Goal: Task Accomplishment & Management: Use online tool/utility

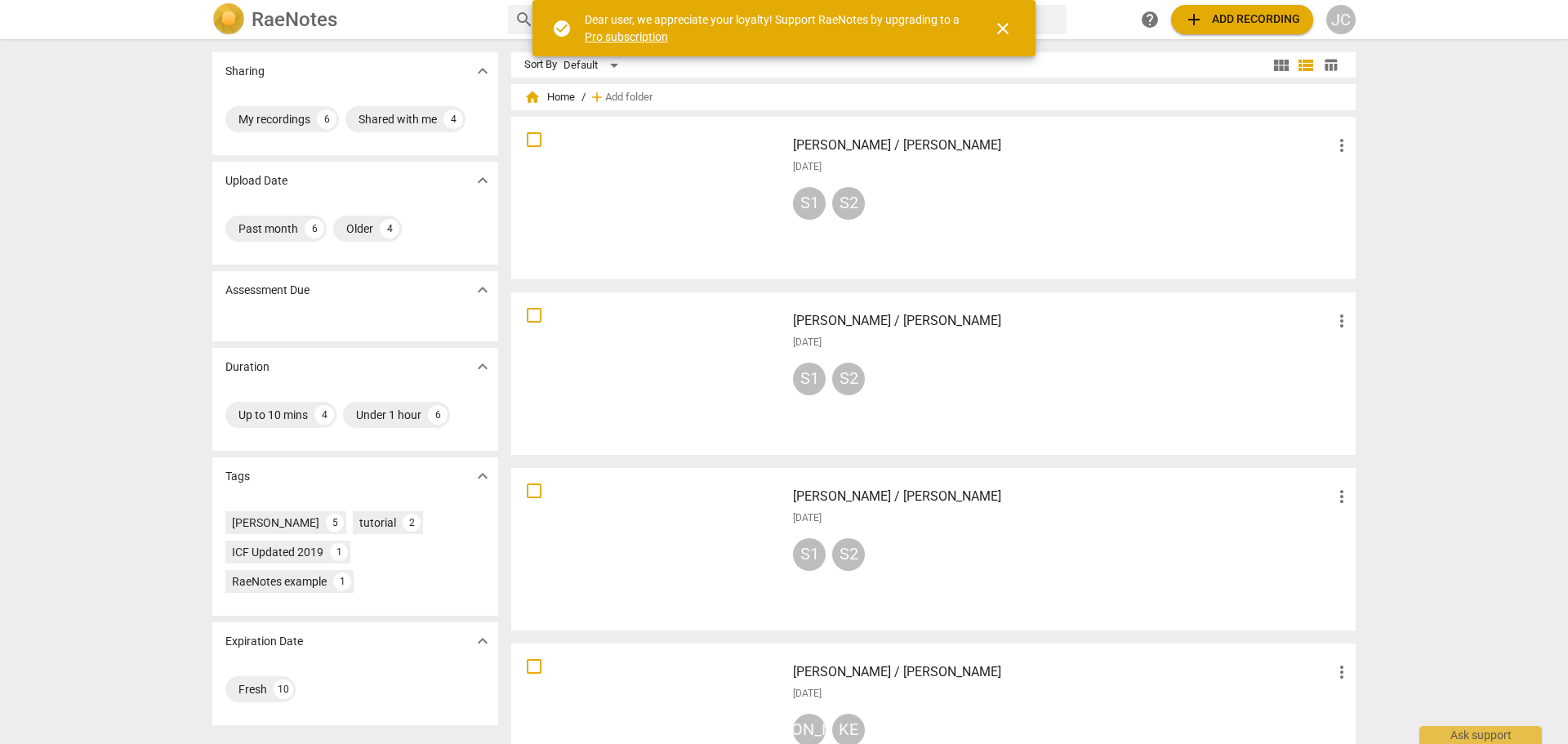
click at [1004, 31] on span "close" at bounding box center [1002, 28] width 19 height 19
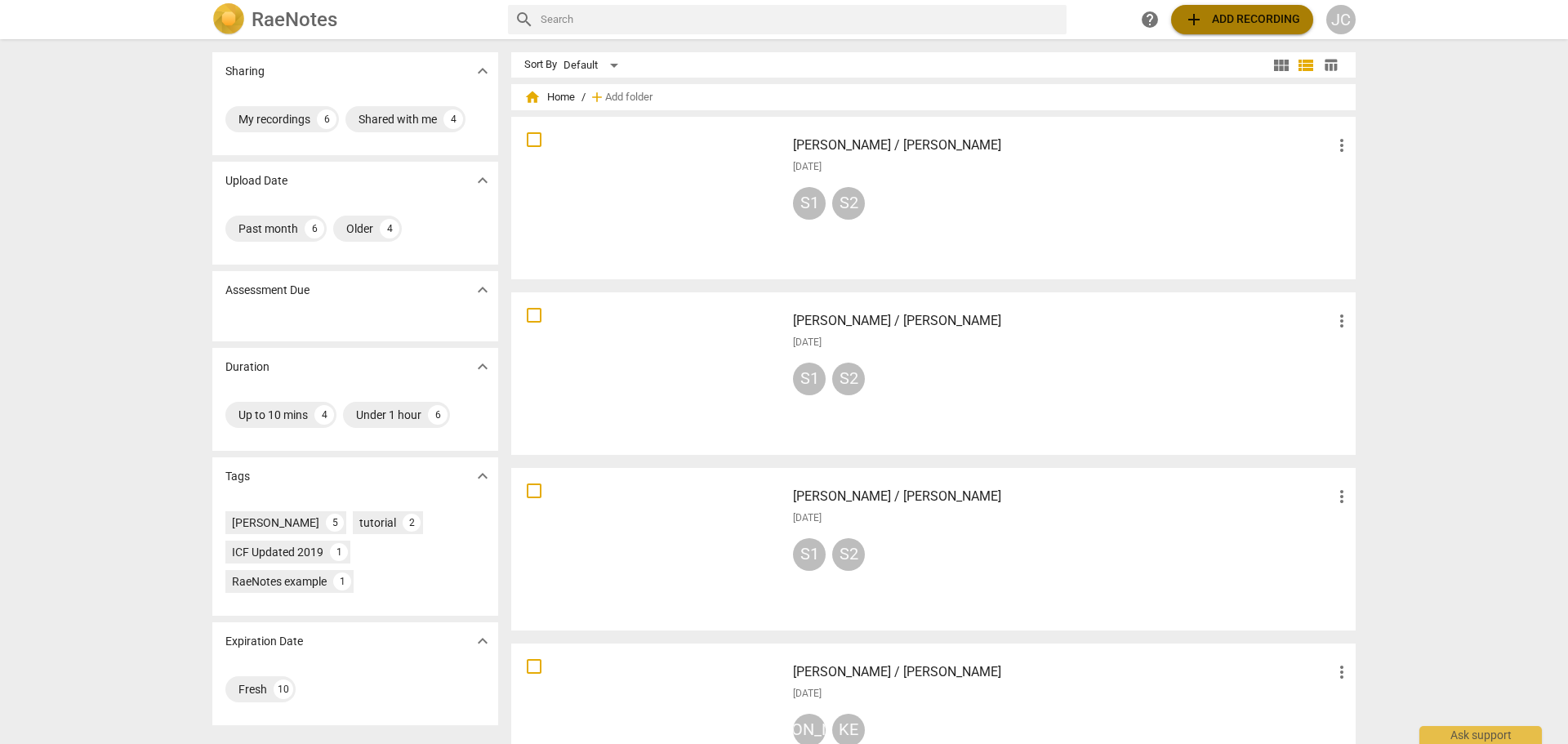
click at [1239, 24] on span "add Add recording" at bounding box center [1242, 19] width 116 height 19
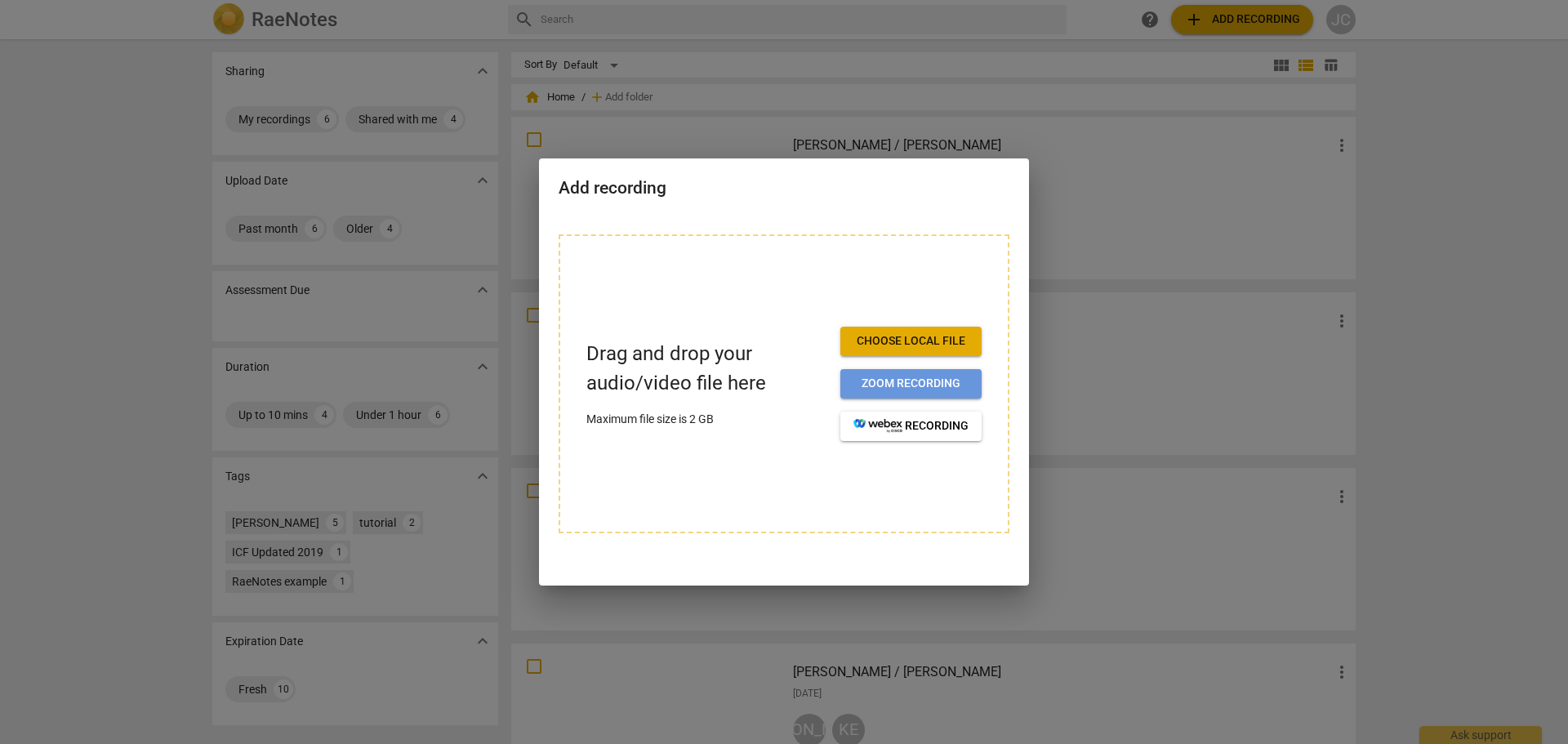
click at [856, 382] on span "Zoom recording" at bounding box center [911, 384] width 115 height 17
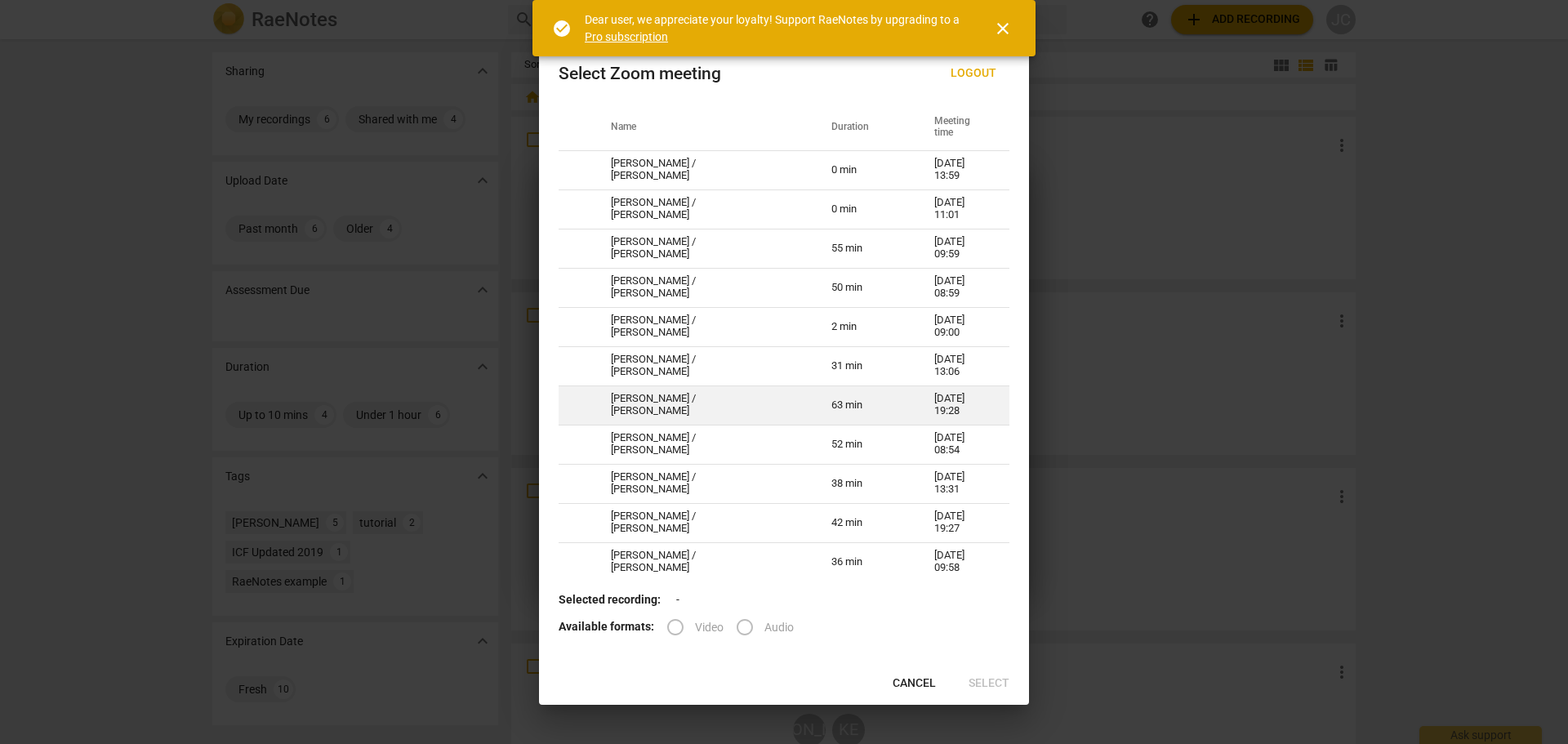
click at [723, 397] on td "[PERSON_NAME] / [PERSON_NAME]" at bounding box center [702, 405] width 220 height 39
radio input "true"
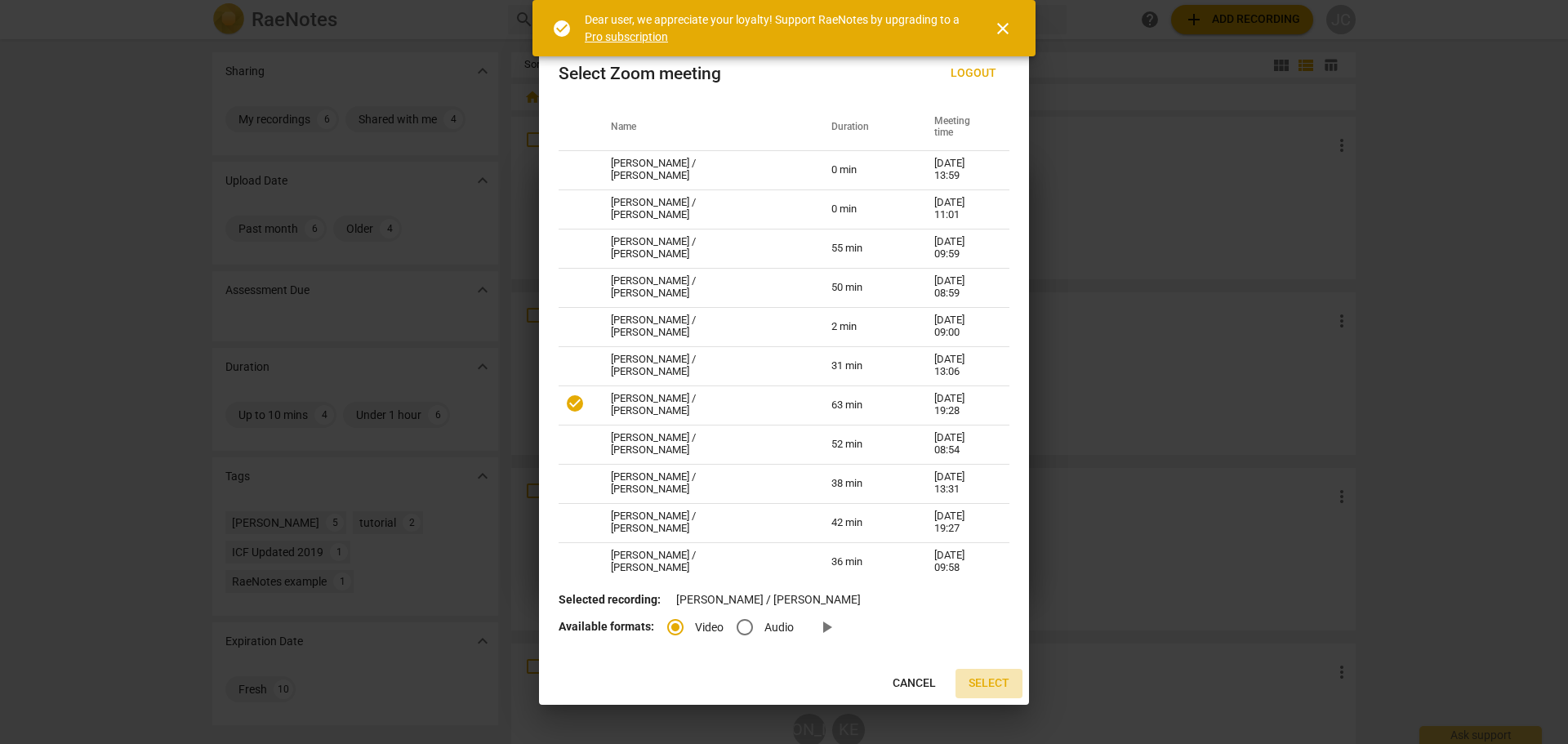
click at [992, 684] on span "Select" at bounding box center [989, 684] width 41 height 17
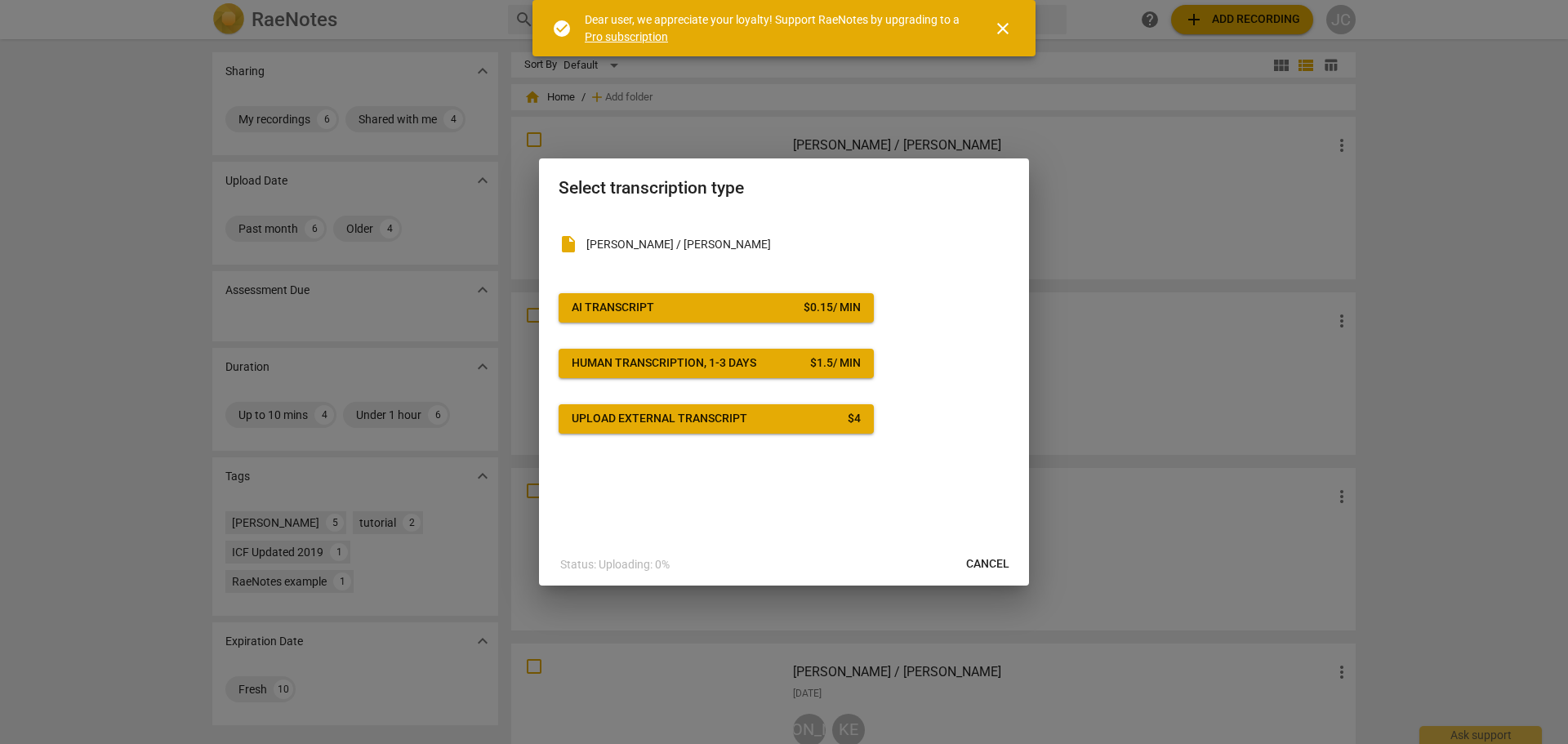
click at [678, 312] on span "AI Transcript $ 0.15 / min" at bounding box center [716, 308] width 289 height 17
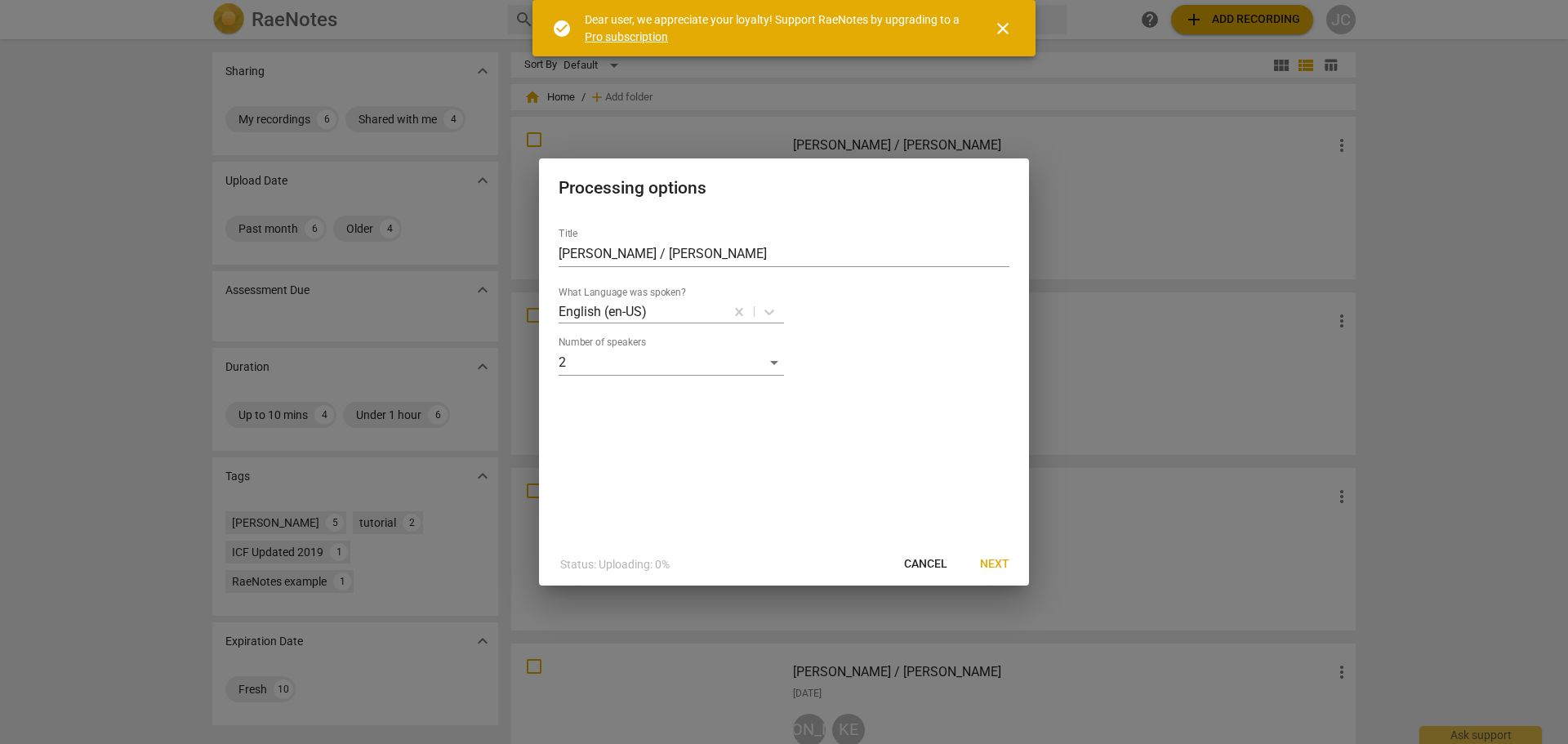
click at [995, 564] on span "Next" at bounding box center [995, 564] width 30 height 17
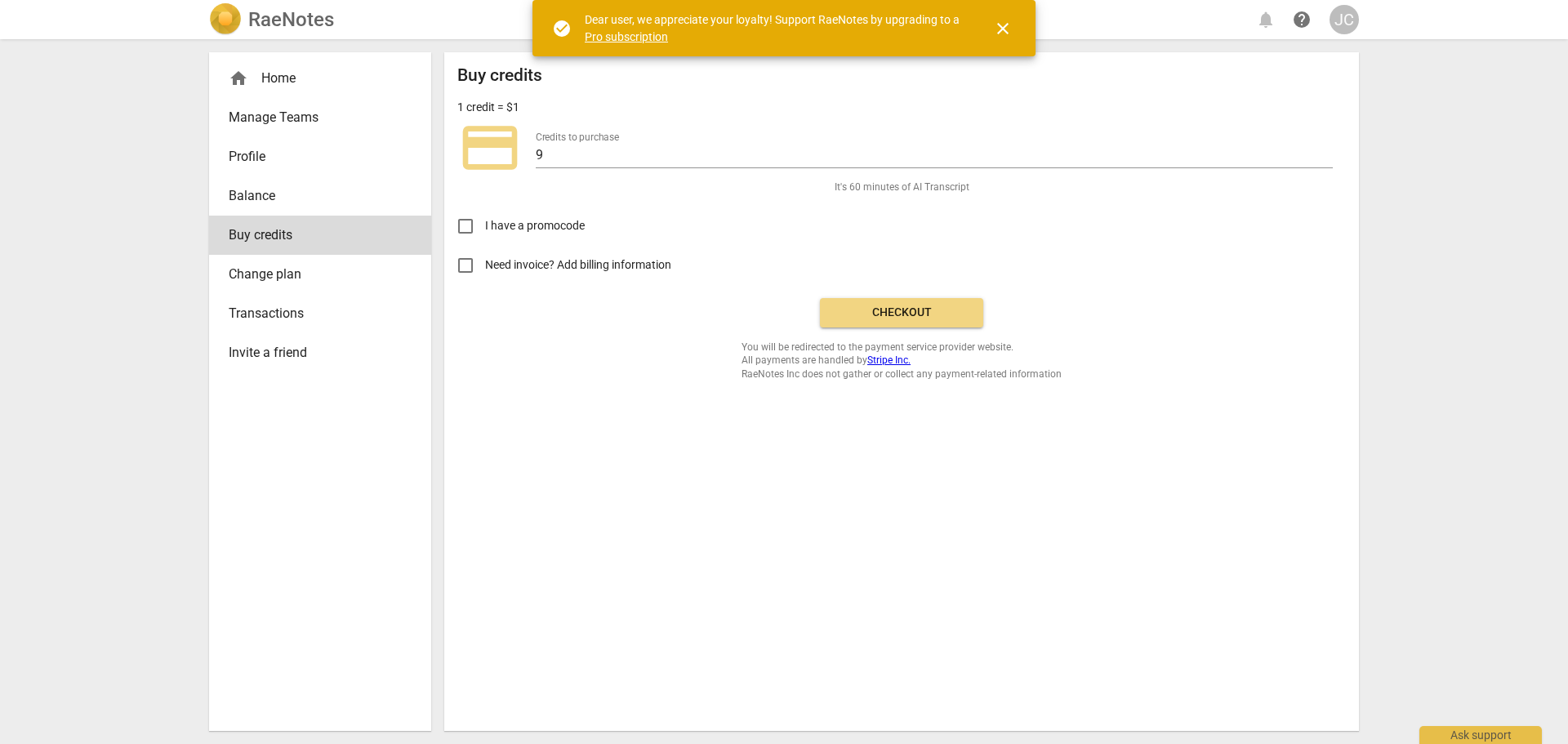
click at [1000, 27] on span "close" at bounding box center [1002, 28] width 19 height 19
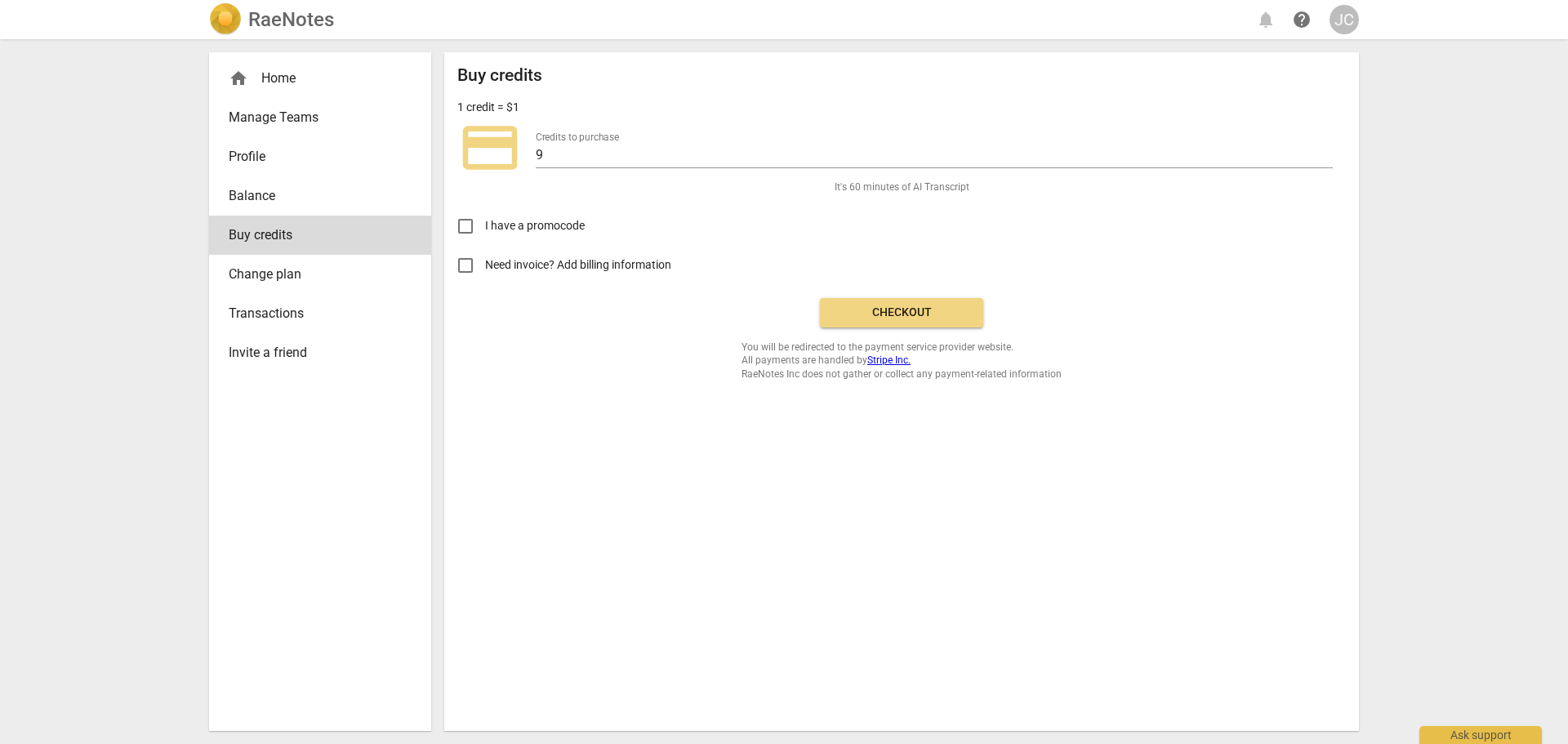
click at [893, 314] on span "Checkout" at bounding box center [902, 313] width 137 height 17
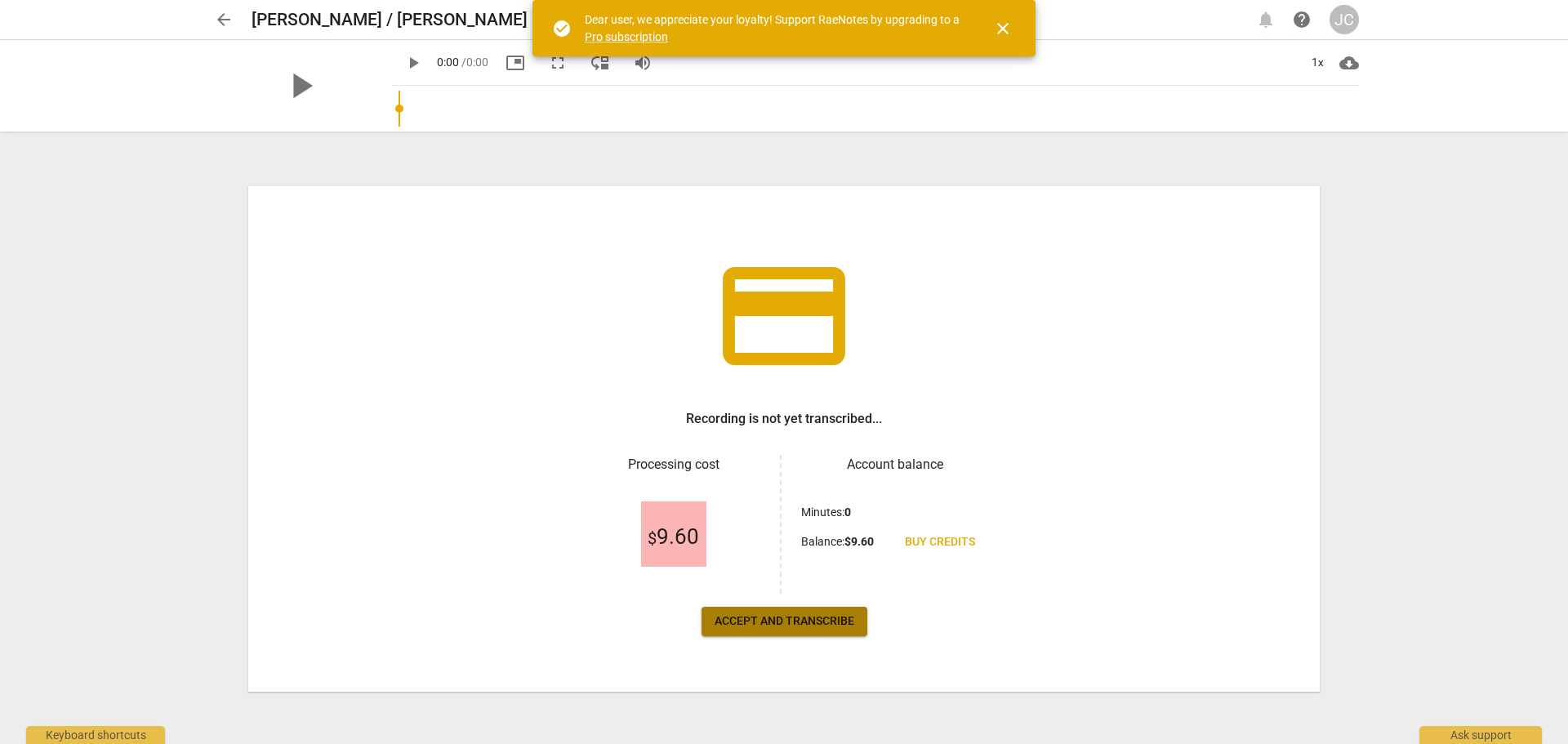
click at [768, 621] on span "Accept and transcribe" at bounding box center [784, 622] width 140 height 17
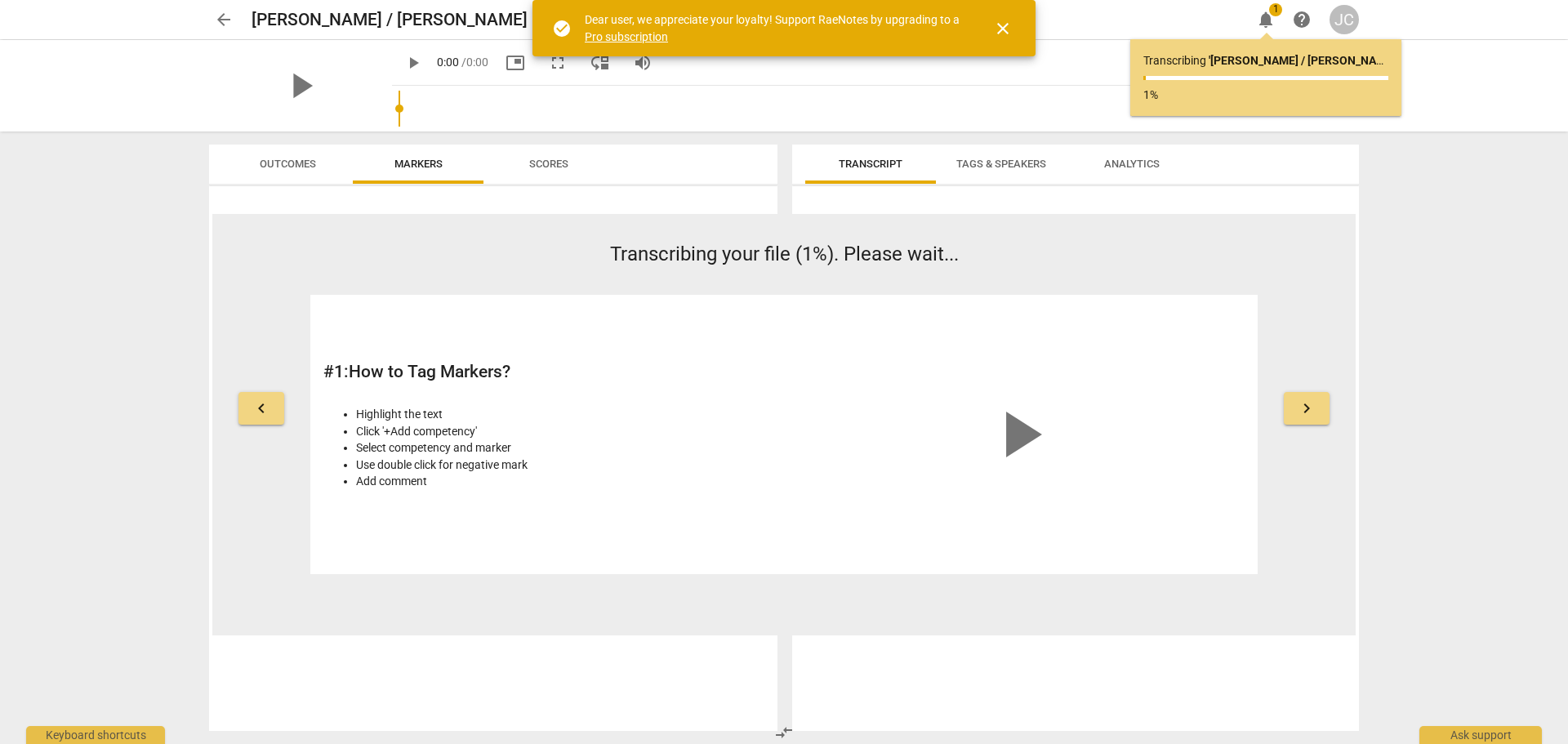
click at [1008, 27] on span "close" at bounding box center [1002, 28] width 19 height 19
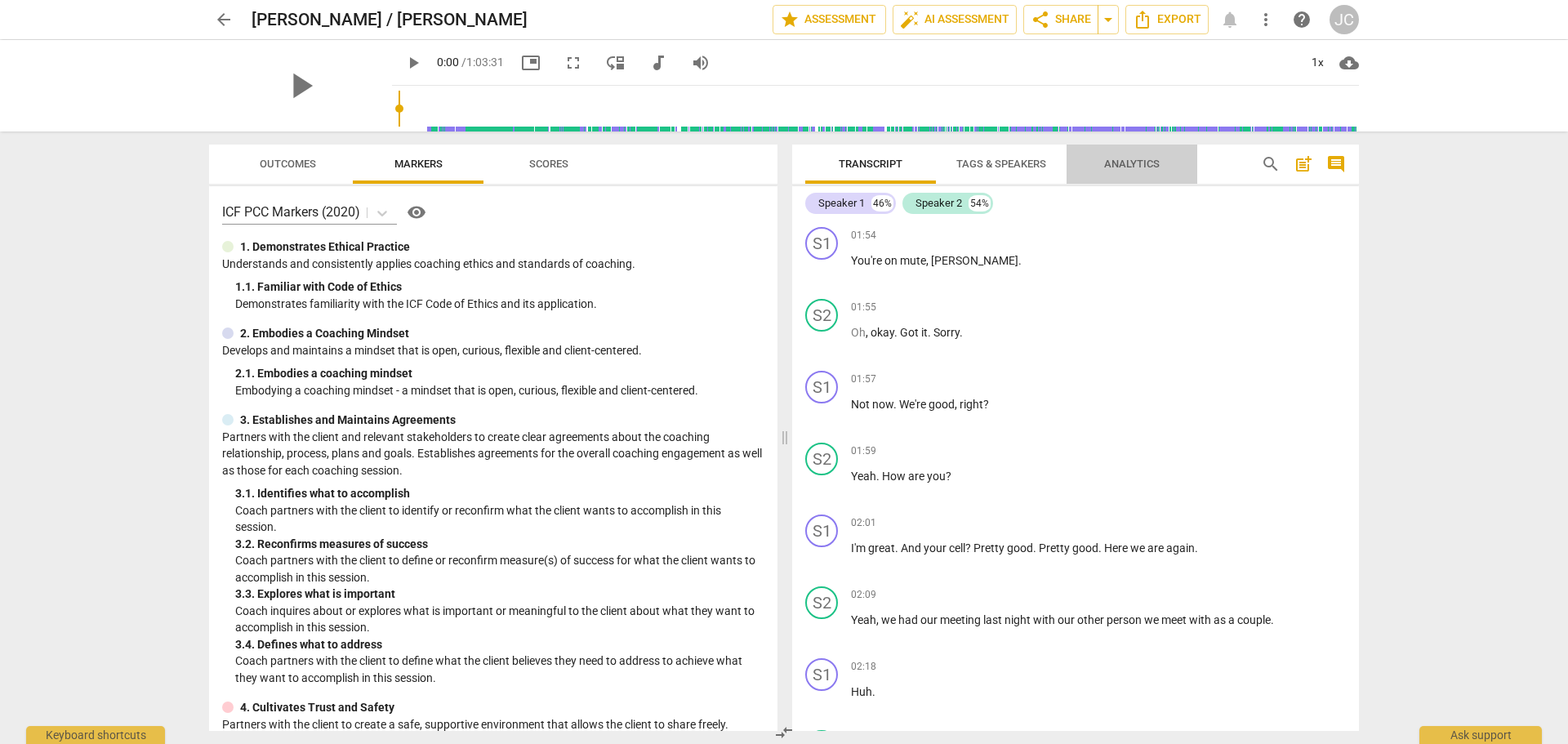
click at [1120, 162] on span "Analytics" at bounding box center [1132, 163] width 56 height 12
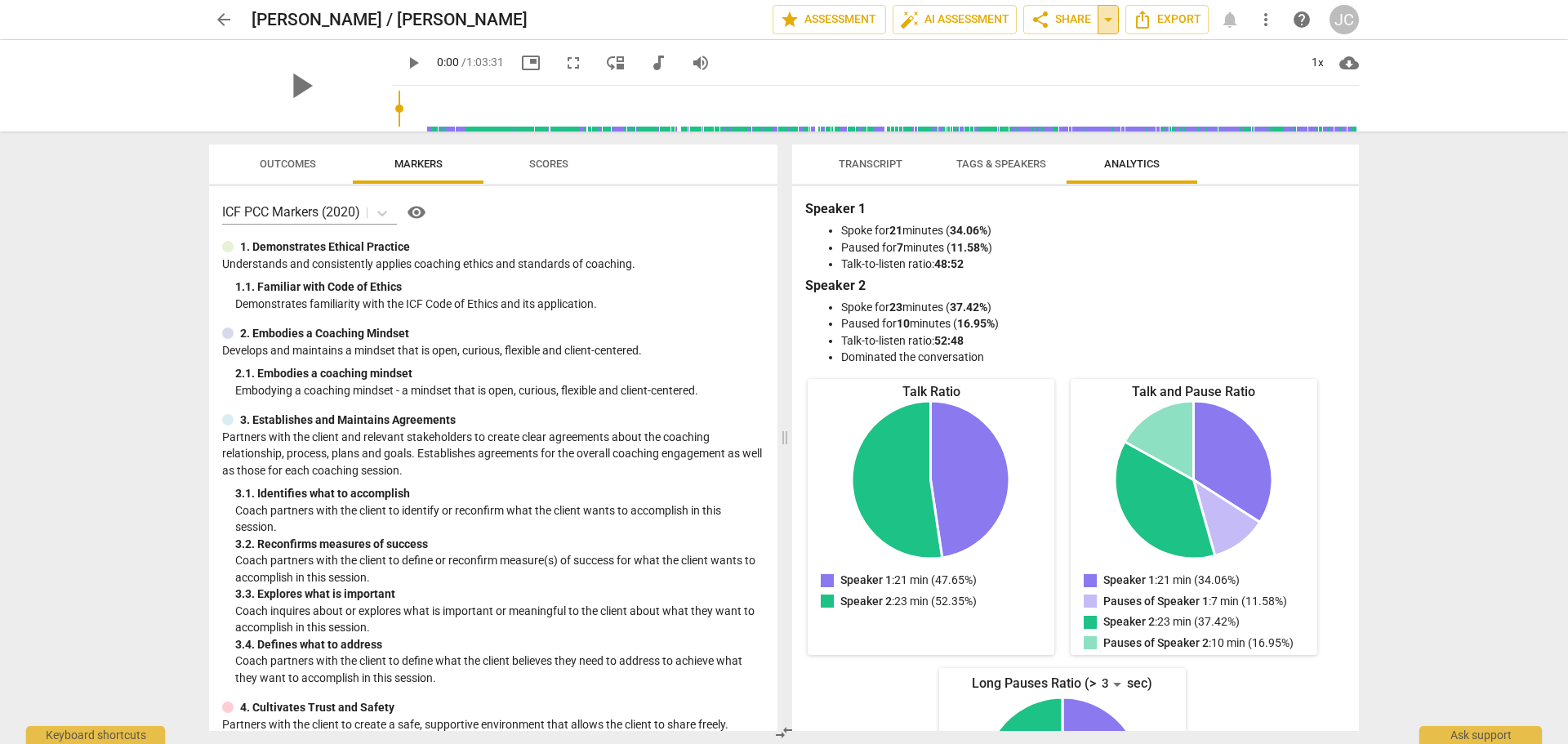
click at [1108, 21] on span "arrow_drop_down" at bounding box center [1108, 19] width 19 height 19
click at [1066, 18] on span "share Share" at bounding box center [1061, 19] width 60 height 19
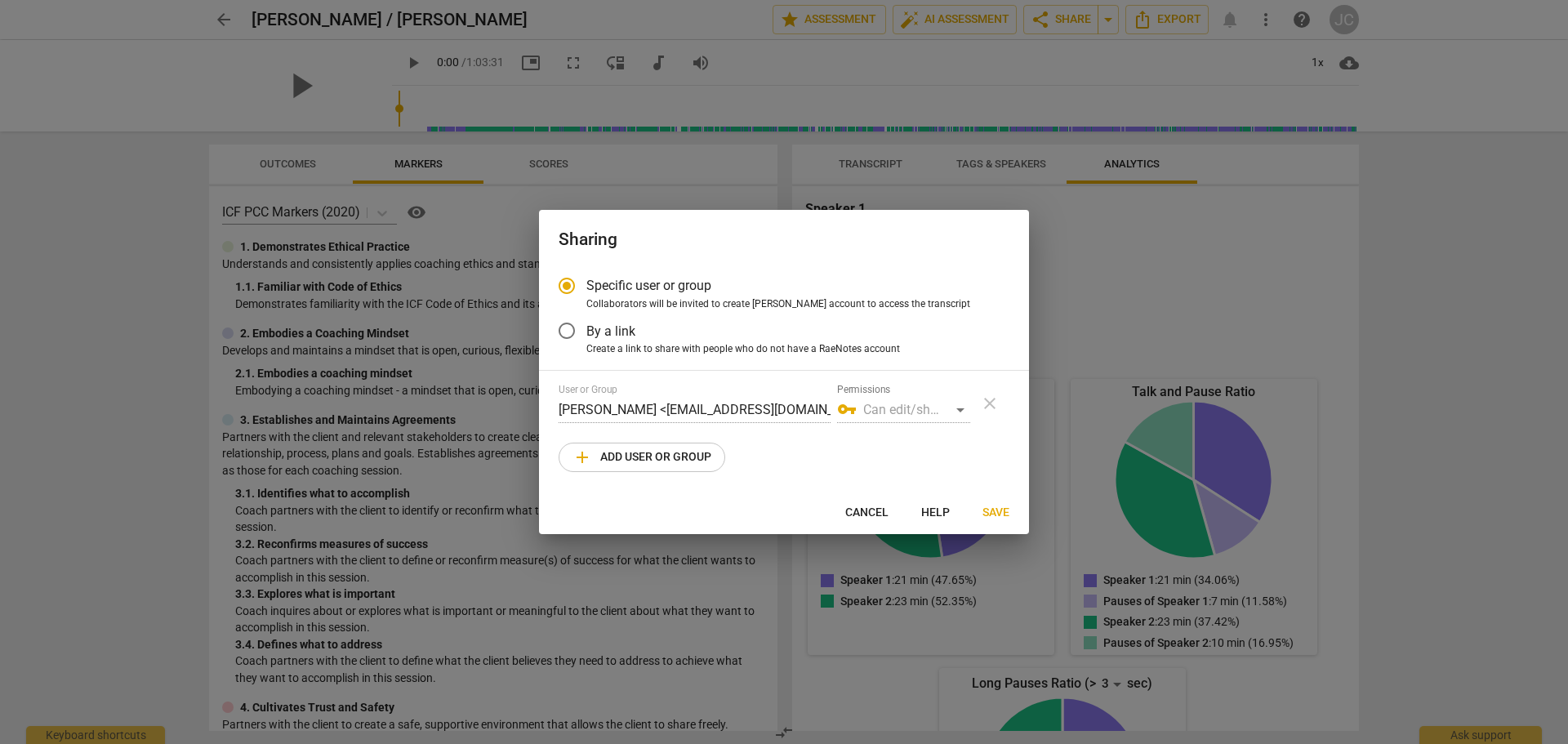
click at [678, 460] on span "add Add user or group" at bounding box center [642, 457] width 139 height 19
radio input "false"
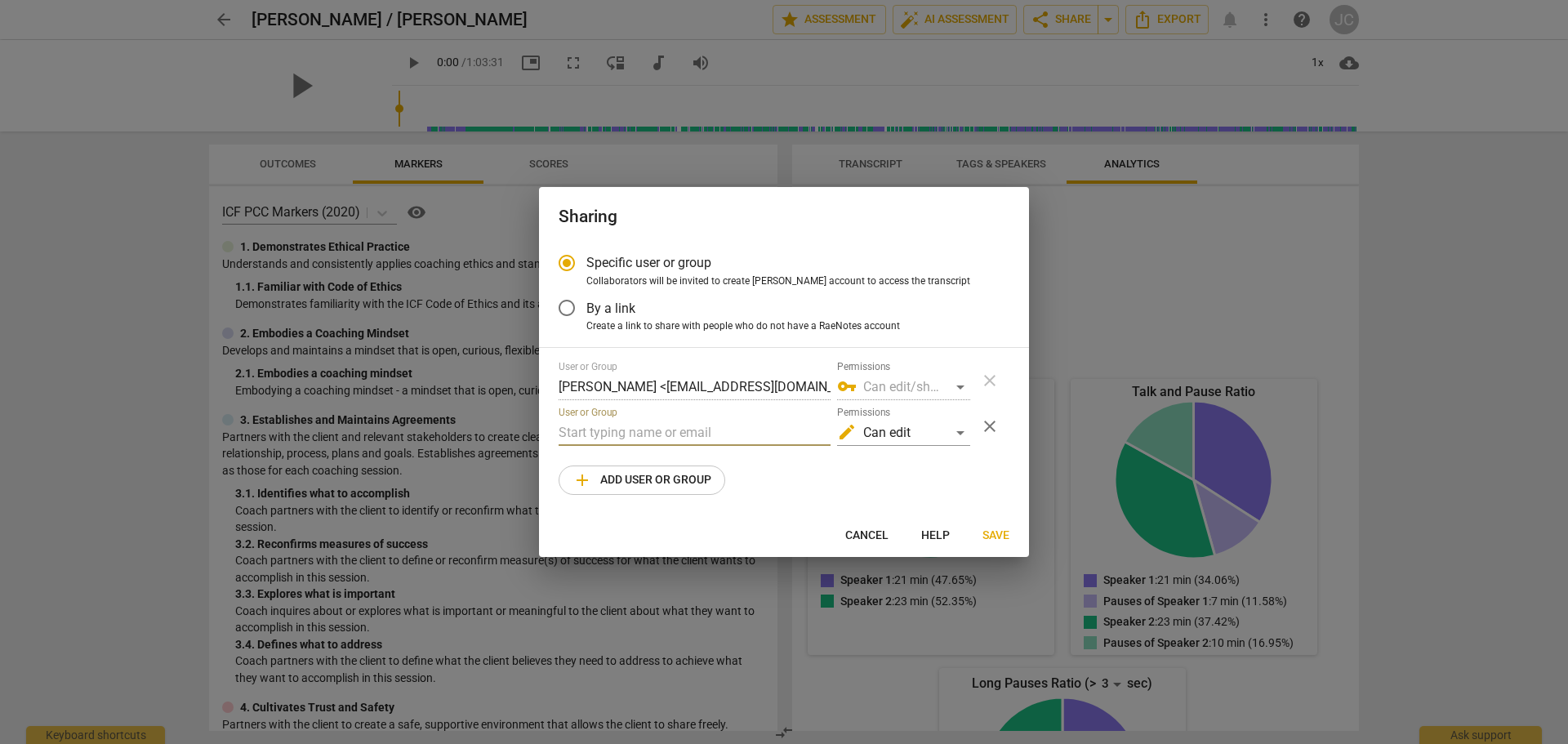
click at [617, 435] on input "text" at bounding box center [695, 433] width 272 height 26
click at [589, 428] on input "kym" at bounding box center [695, 433] width 272 height 26
drag, startPoint x: 580, startPoint y: 432, endPoint x: 554, endPoint y: 435, distance: 26.2
click at [554, 435] on div "Specific user or group Collaborators will be invited to create RaeNotes account…" at bounding box center [783, 378] width 490 height 271
paste input "jlifesculptor@aol.co"
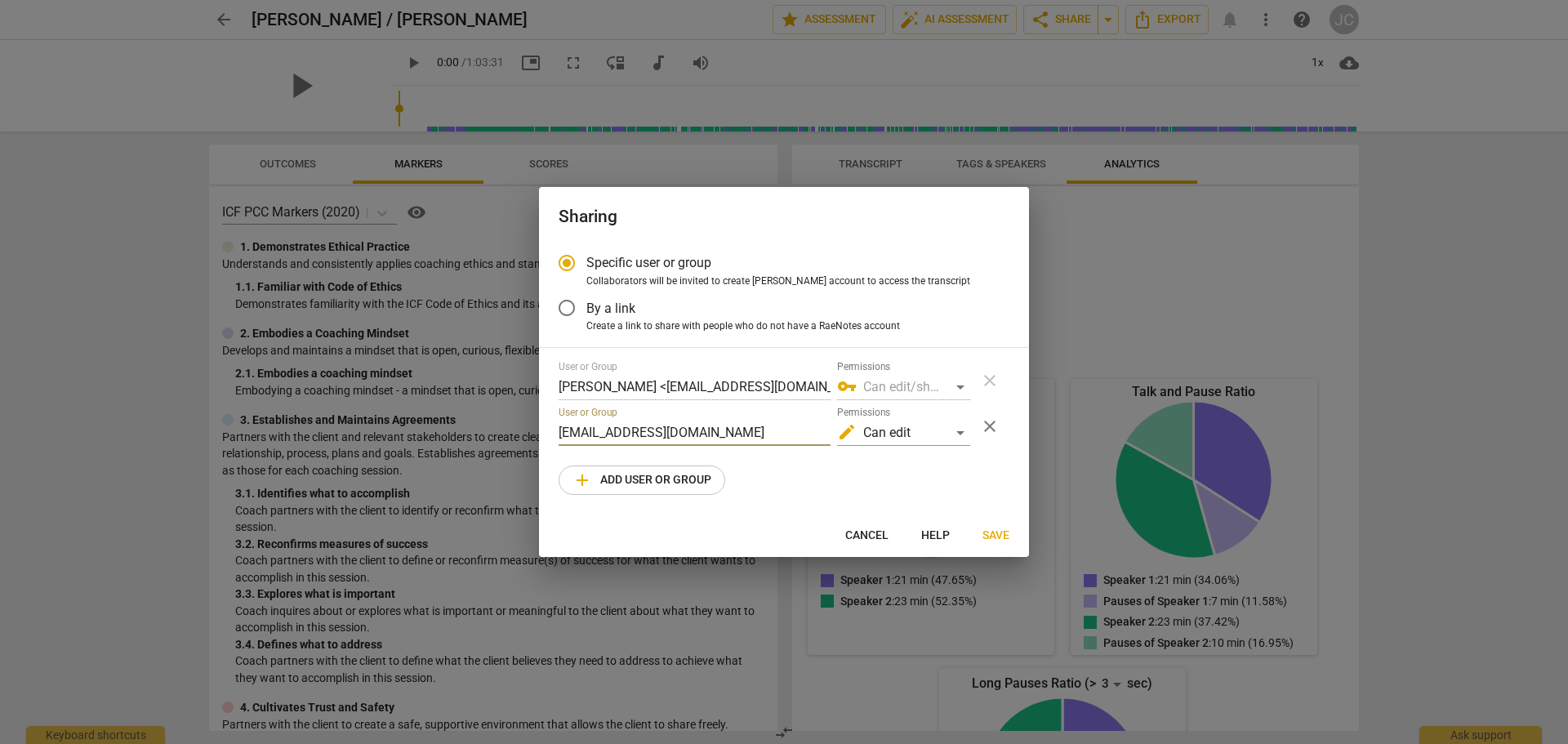
type input "kjlifesculptor@aol.com"
click at [998, 536] on span "Save" at bounding box center [996, 536] width 27 height 17
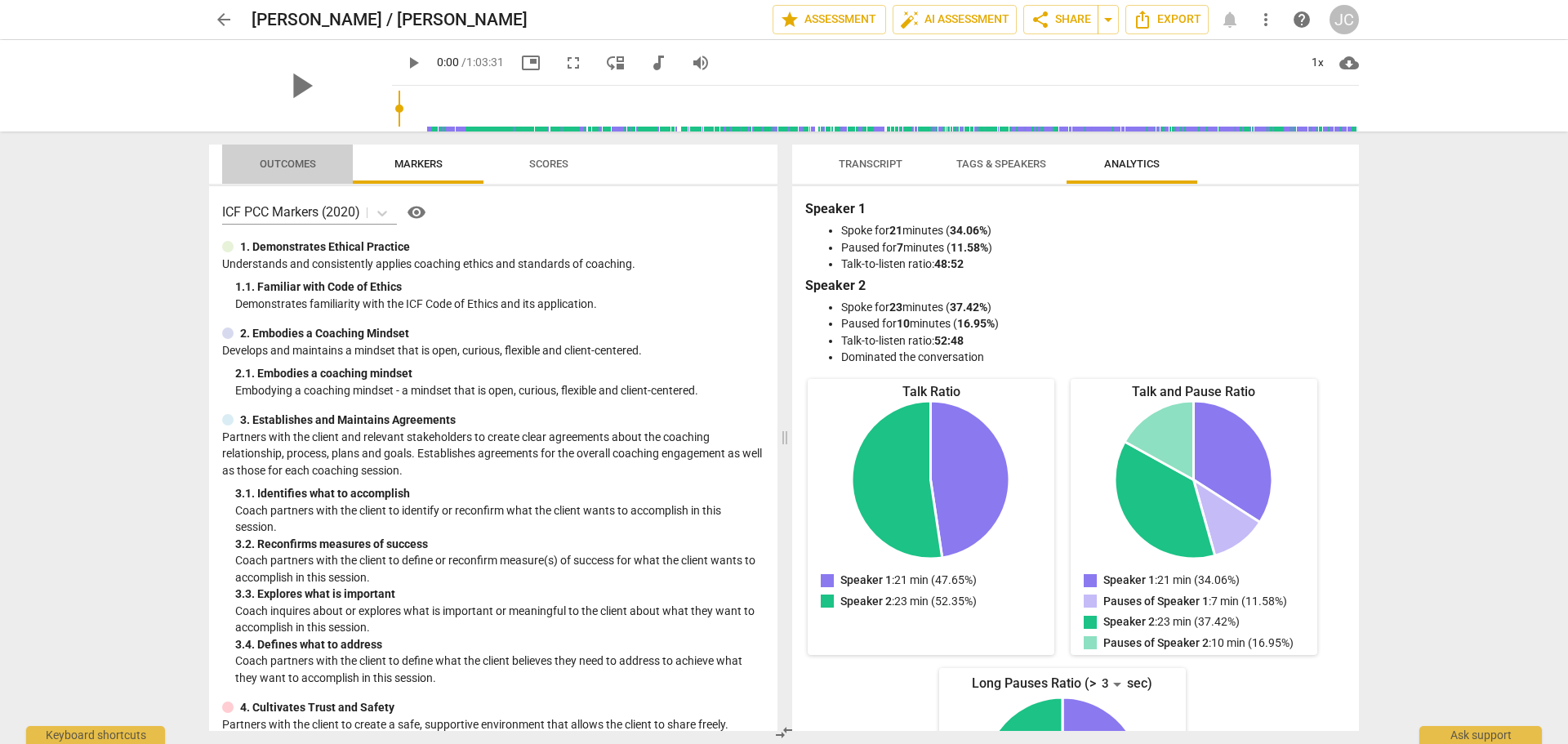
click at [278, 163] on span "Outcomes" at bounding box center [288, 163] width 56 height 12
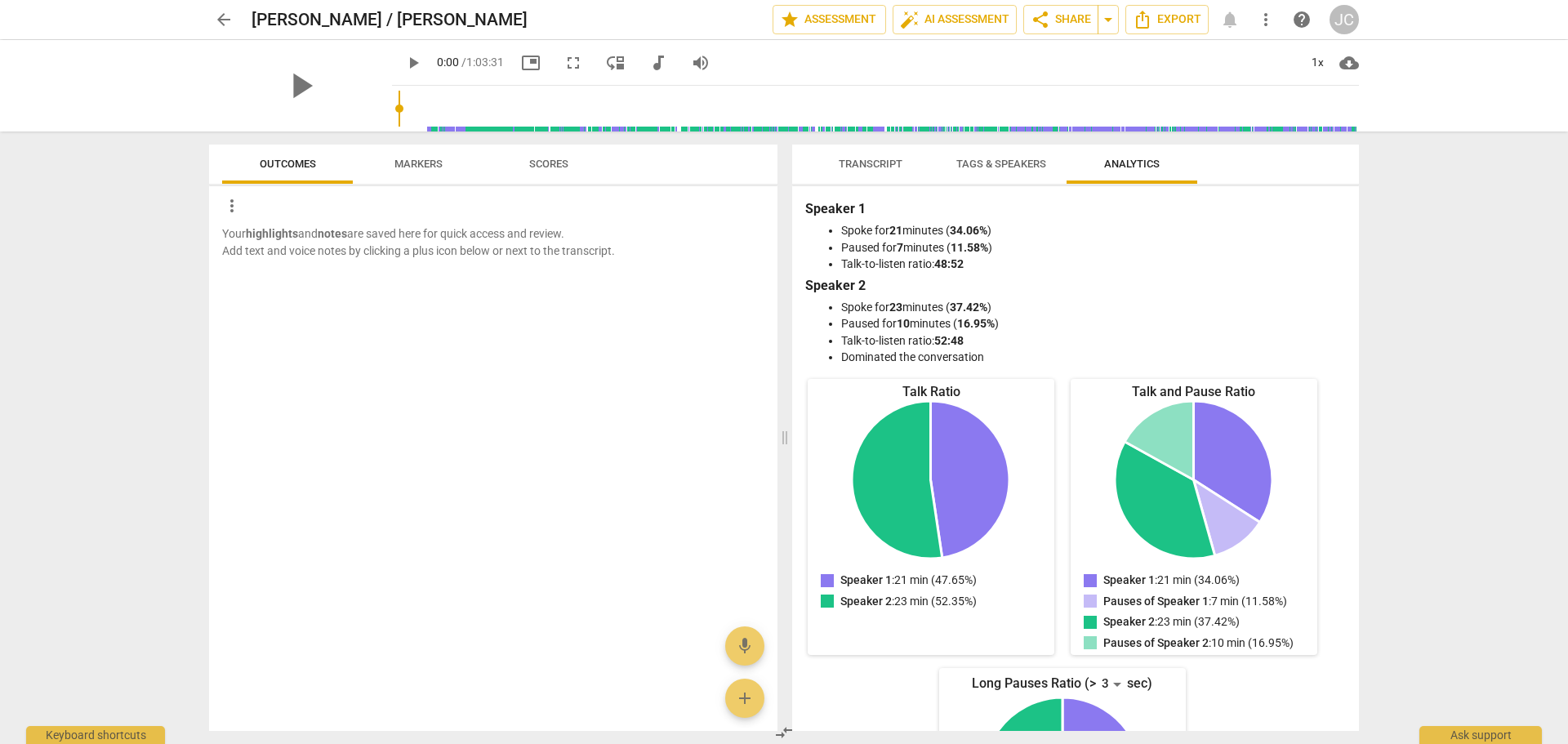
click at [407, 161] on span "Markers" at bounding box center [418, 163] width 48 height 12
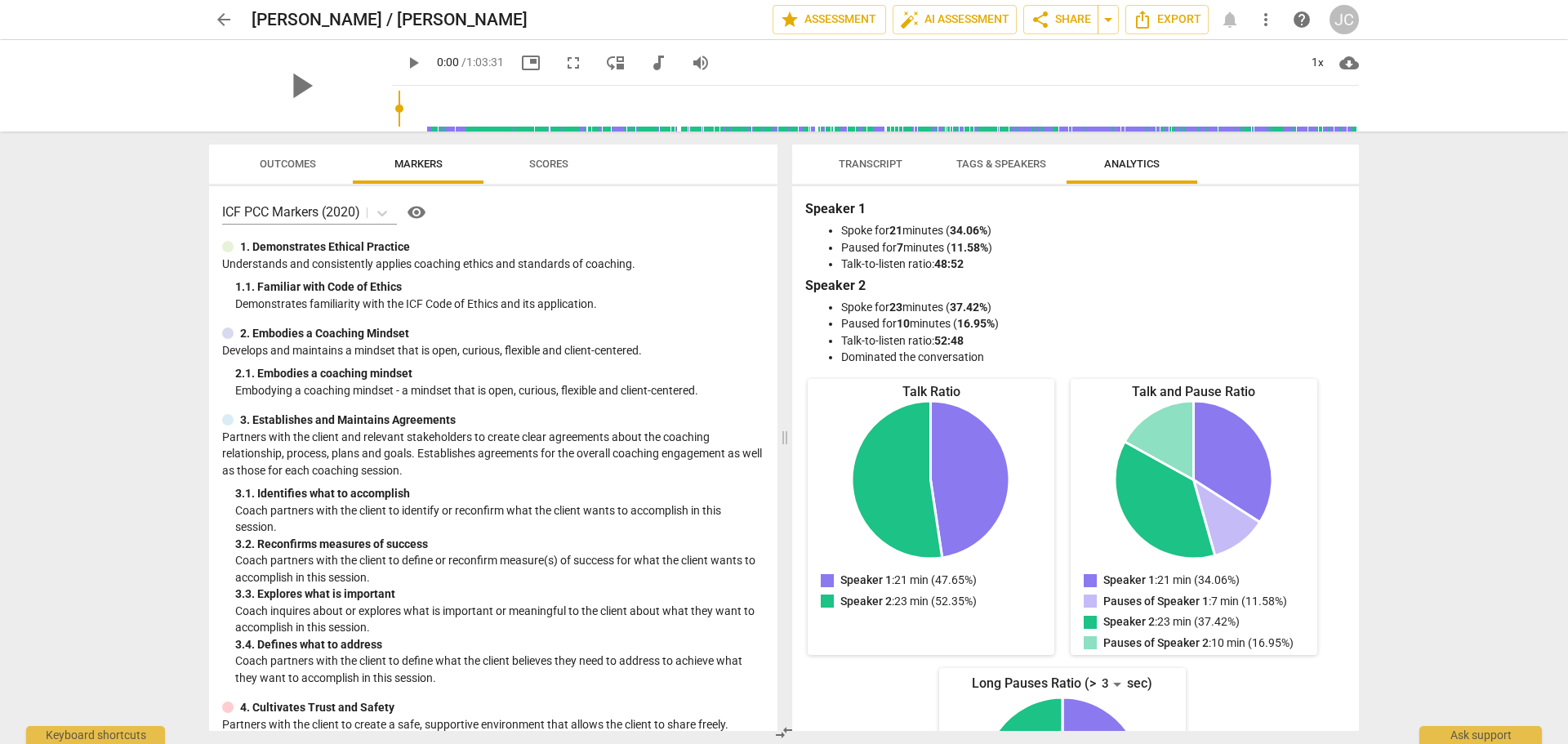
click at [980, 166] on span "Tags & Speakers" at bounding box center [1001, 163] width 90 height 12
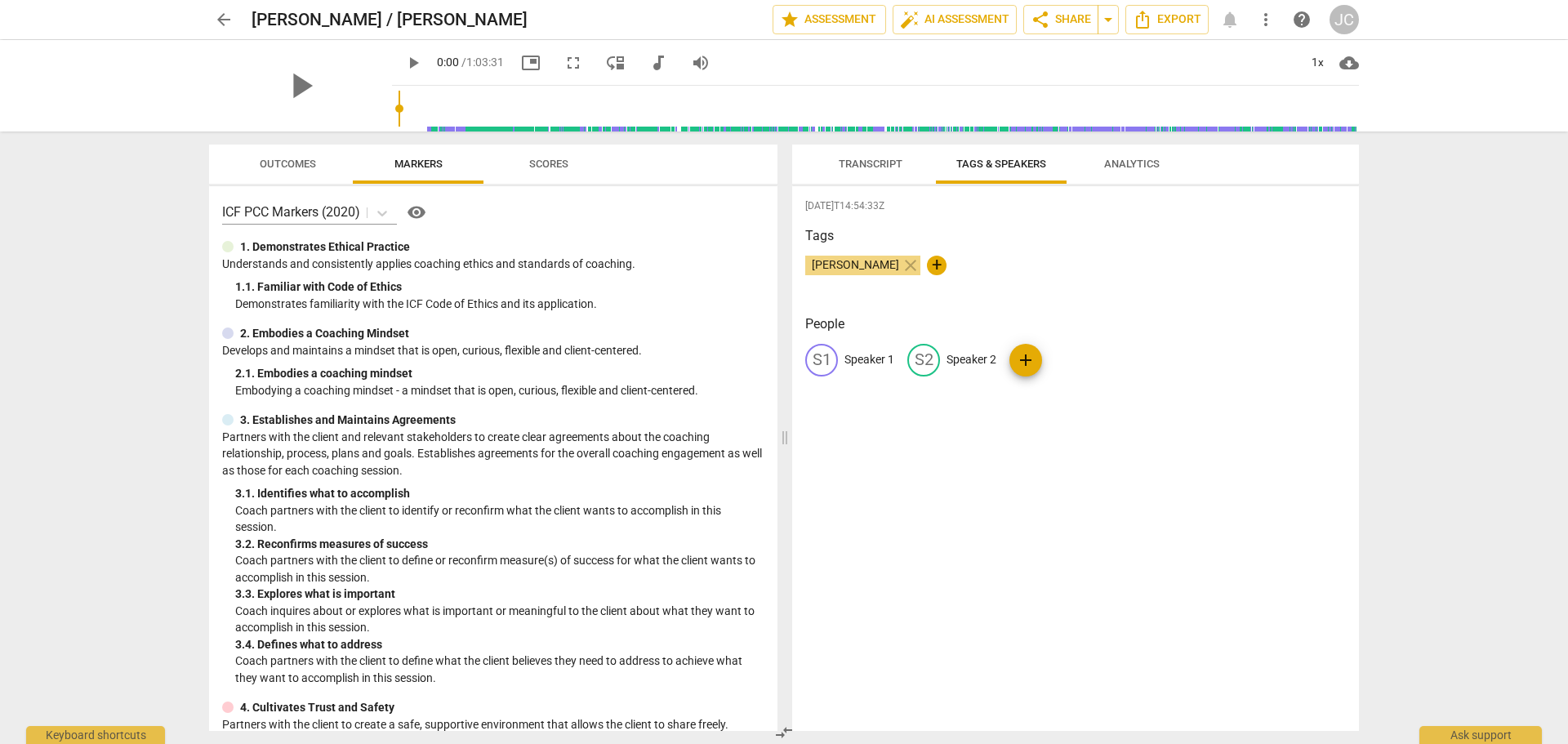
click at [857, 363] on p "Speaker 1" at bounding box center [869, 359] width 50 height 18
type input "John C"
click at [1074, 362] on p "Speaker 2" at bounding box center [1077, 359] width 50 height 18
type input "Kevin J"
click at [1160, 361] on span "add" at bounding box center [1169, 360] width 19 height 19
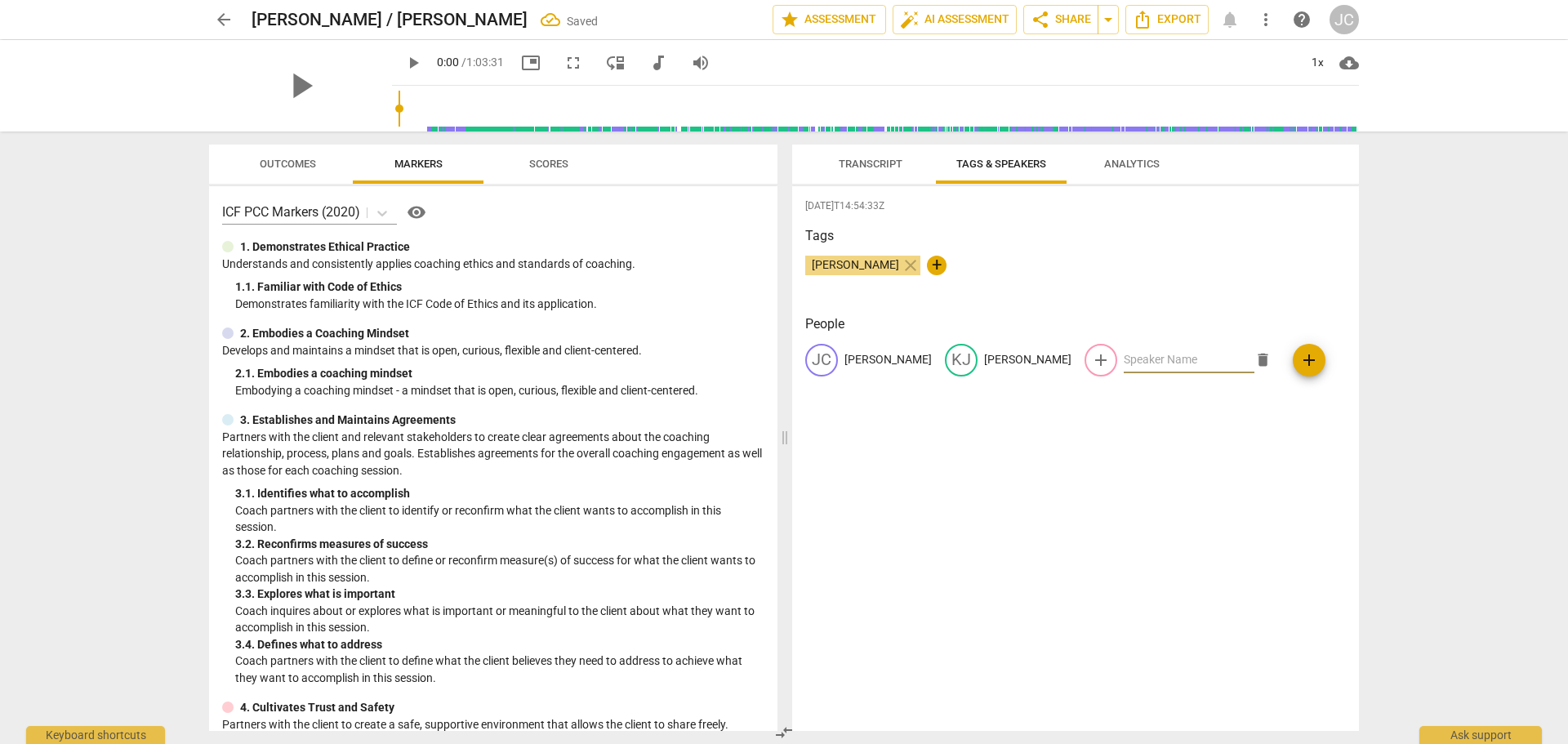
click at [1254, 361] on span "delete" at bounding box center [1263, 359] width 18 height 18
click at [299, 87] on span "play_arrow" at bounding box center [301, 86] width 43 height 43
drag, startPoint x: 380, startPoint y: 106, endPoint x: 414, endPoint y: 115, distance: 35.2
click at [414, 115] on input "range" at bounding box center [879, 108] width 961 height 52
click at [404, 66] on span "pause" at bounding box center [413, 62] width 19 height 19
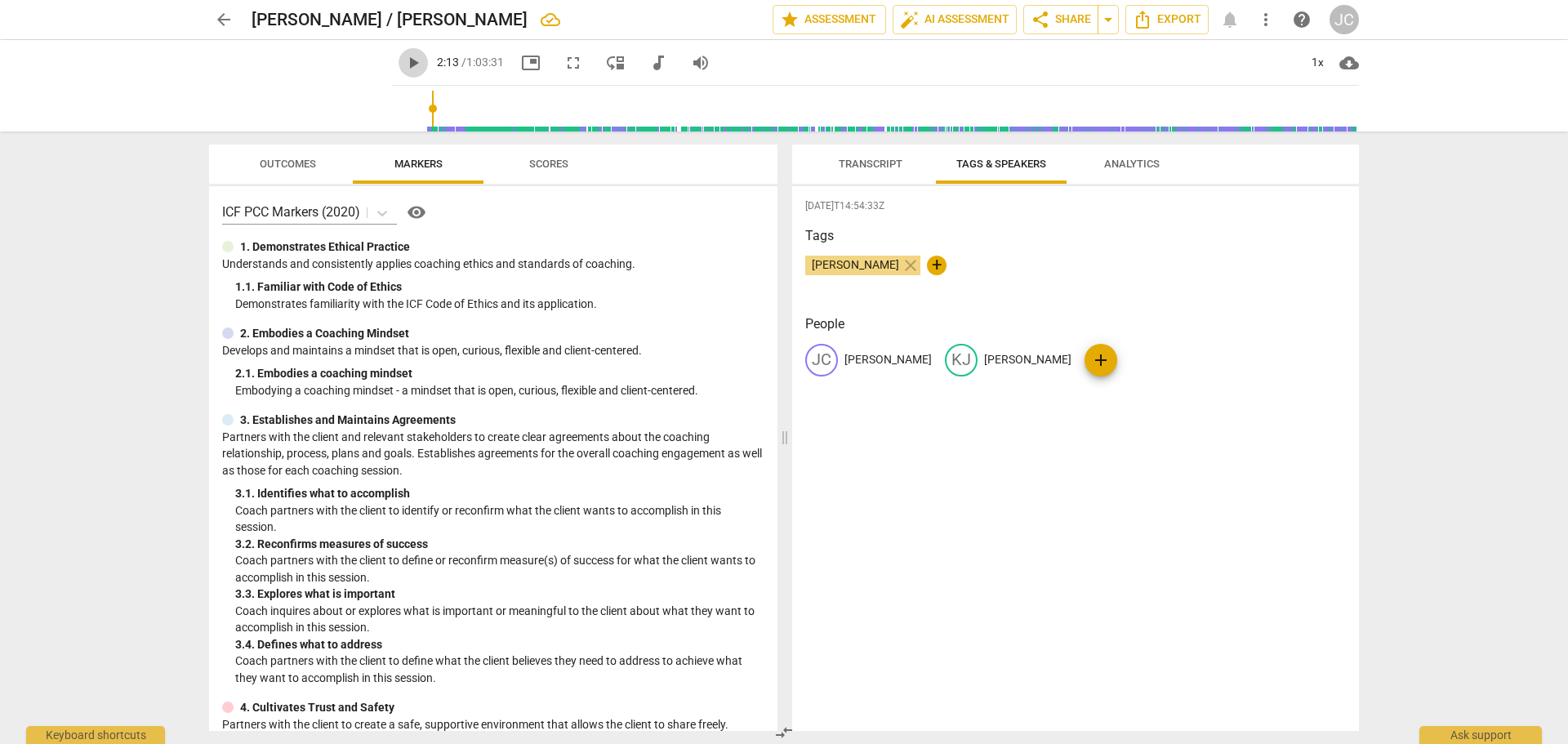
click at [404, 60] on span "play_arrow" at bounding box center [413, 62] width 19 height 19
drag, startPoint x: 414, startPoint y: 107, endPoint x: 434, endPoint y: 109, distance: 20.1
click at [434, 109] on input "range" at bounding box center [879, 108] width 961 height 52
click at [433, 110] on input "range" at bounding box center [879, 108] width 961 height 52
click at [404, 66] on span "pause" at bounding box center [413, 62] width 19 height 19
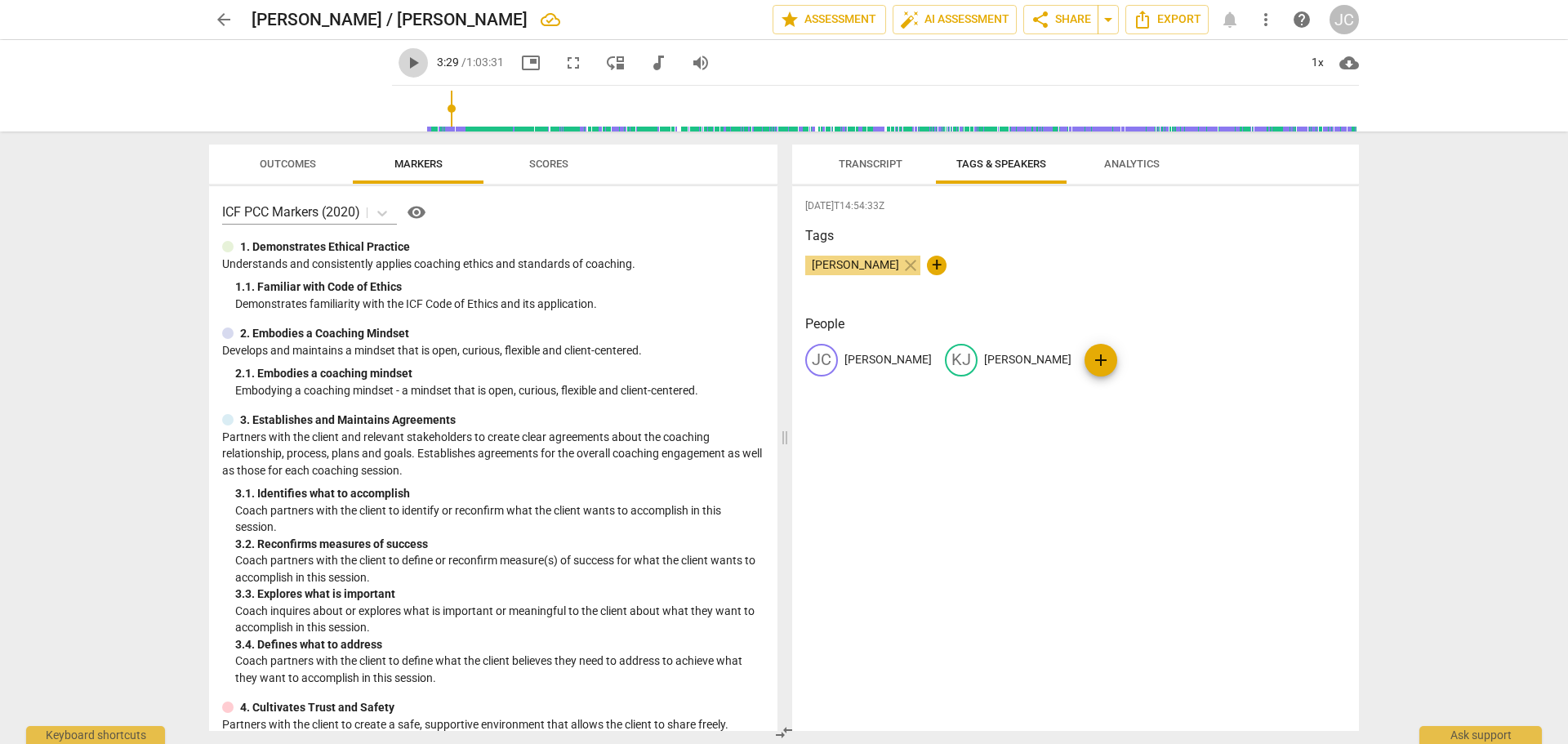
click at [404, 64] on span "play_arrow" at bounding box center [413, 62] width 19 height 19
drag, startPoint x: 432, startPoint y: 109, endPoint x: 421, endPoint y: 108, distance: 11.0
click at [421, 108] on input "range" at bounding box center [879, 108] width 961 height 52
click at [404, 68] on span "pause" at bounding box center [413, 62] width 19 height 19
click at [404, 66] on span "play_arrow" at bounding box center [413, 62] width 19 height 19
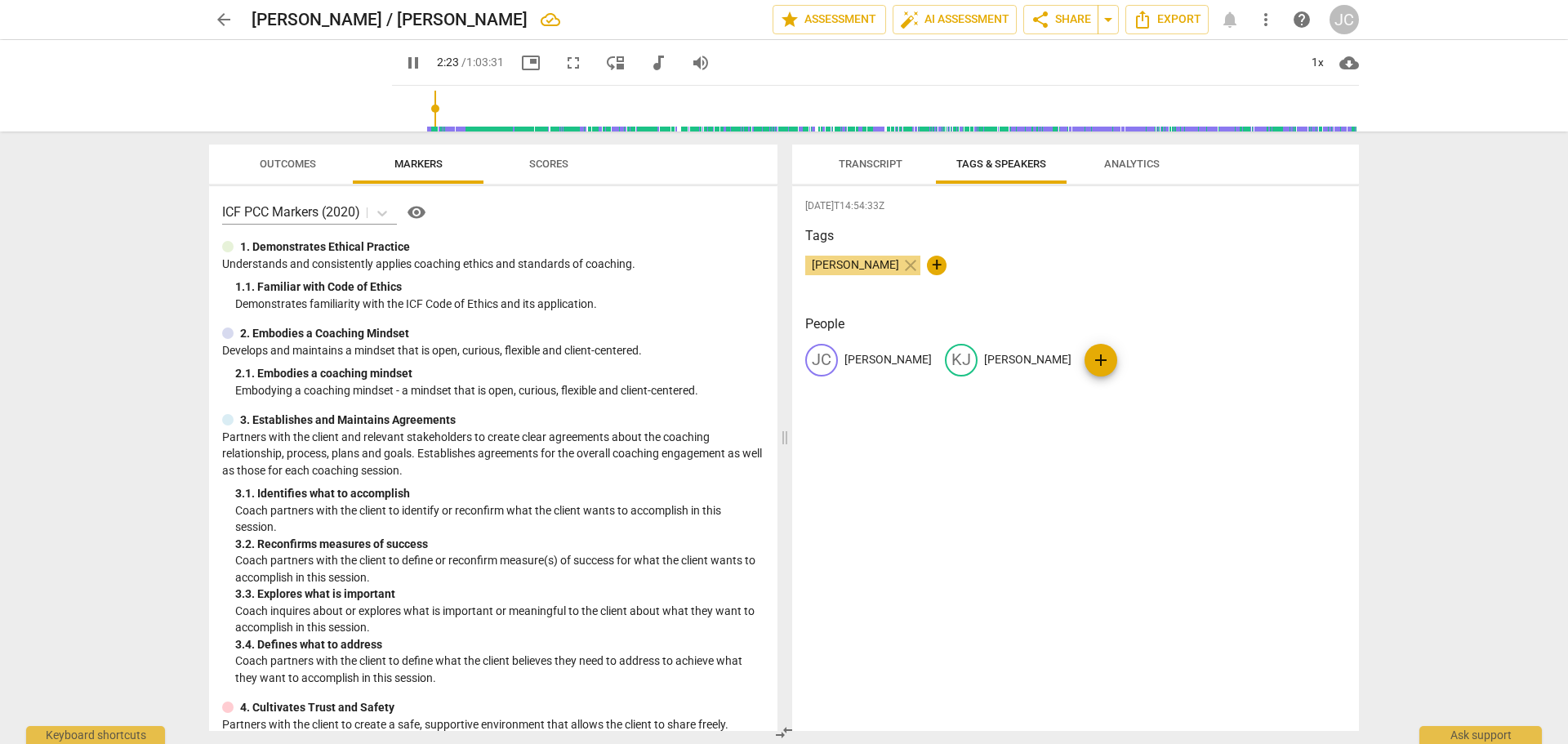
click at [416, 112] on input "range" at bounding box center [879, 108] width 961 height 52
type input "167"
